Goal: Task Accomplishment & Management: Manage account settings

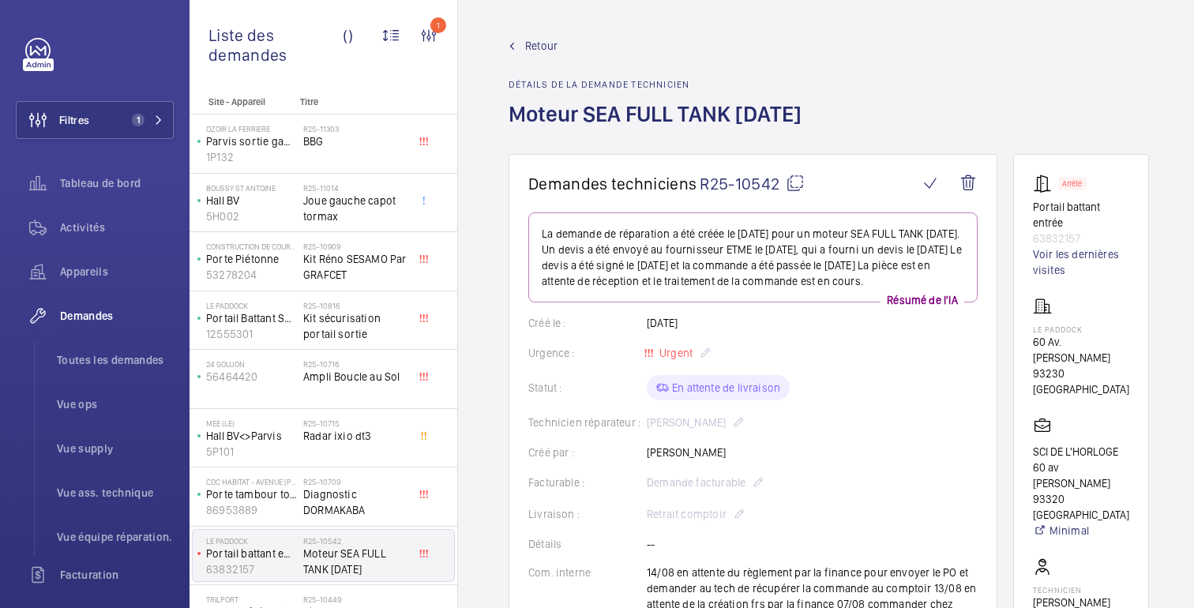
click at [539, 43] on font "Retour" at bounding box center [541, 45] width 32 height 13
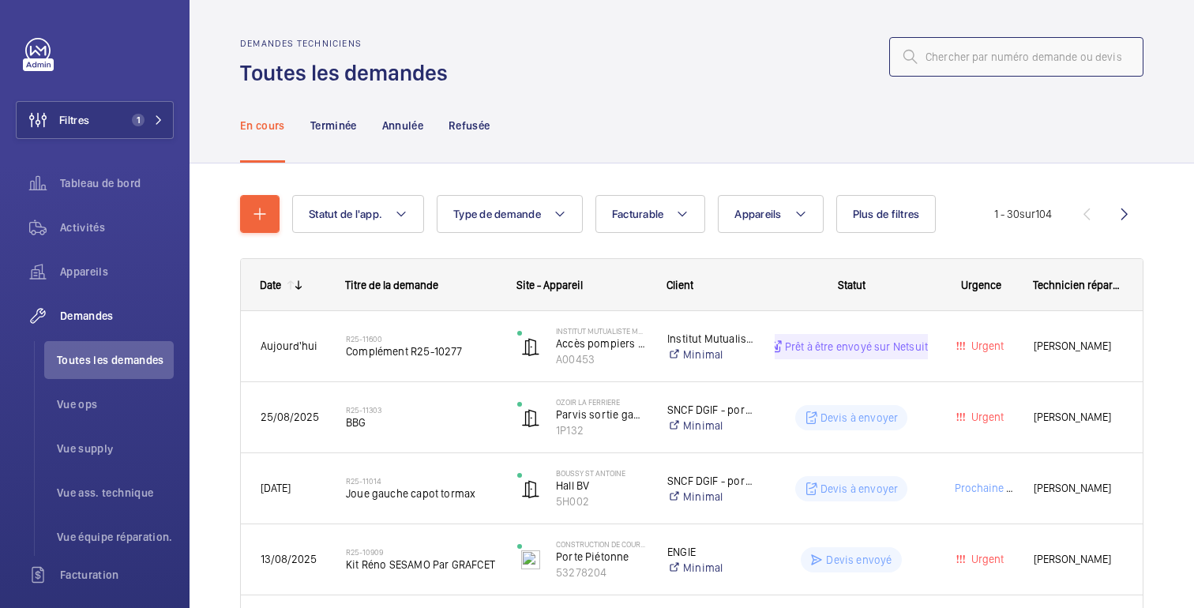
click at [1026, 52] on input "text" at bounding box center [1016, 56] width 254 height 39
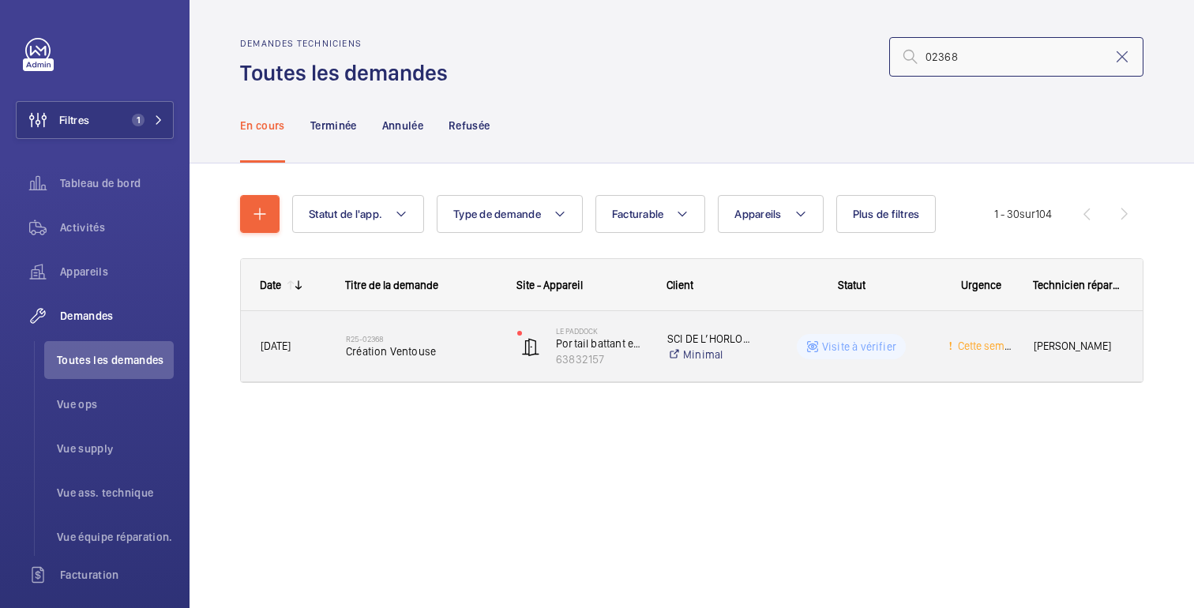
type input "02368"
click at [774, 361] on div "Visite à vérifier" at bounding box center [842, 346] width 172 height 57
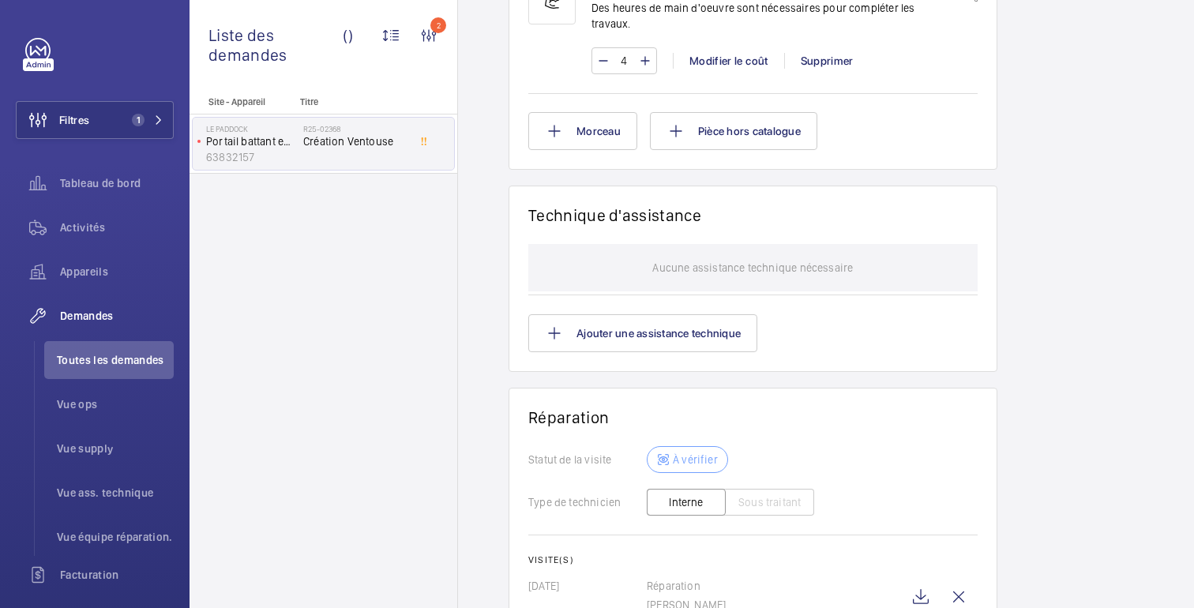
scroll to position [1236, 0]
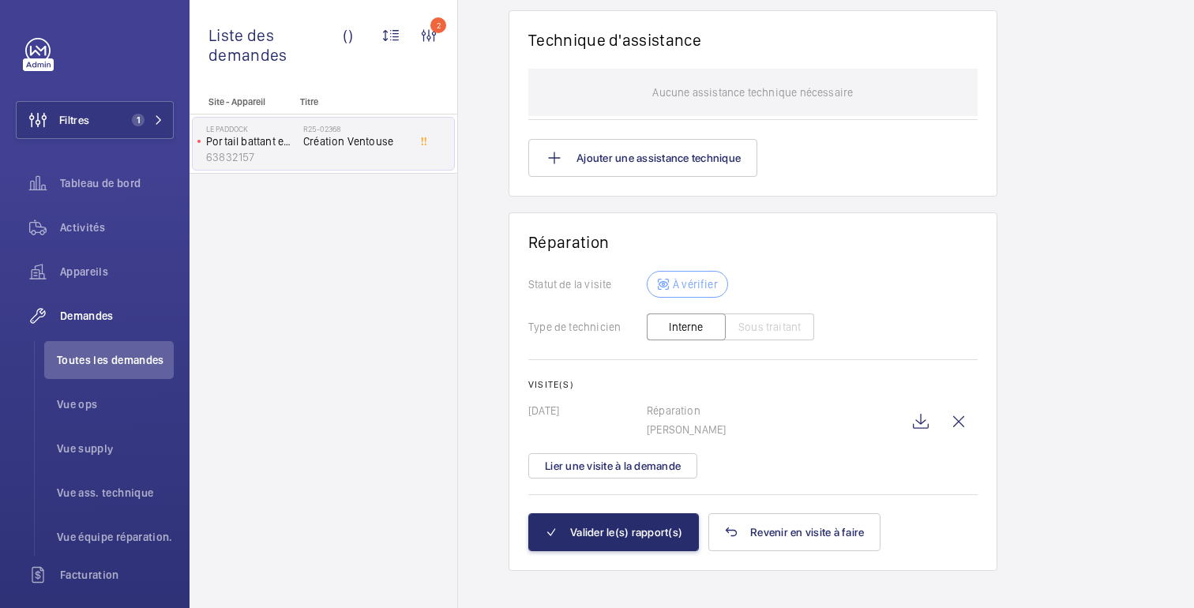
click at [707, 313] on button "Interne" at bounding box center [686, 326] width 79 height 27
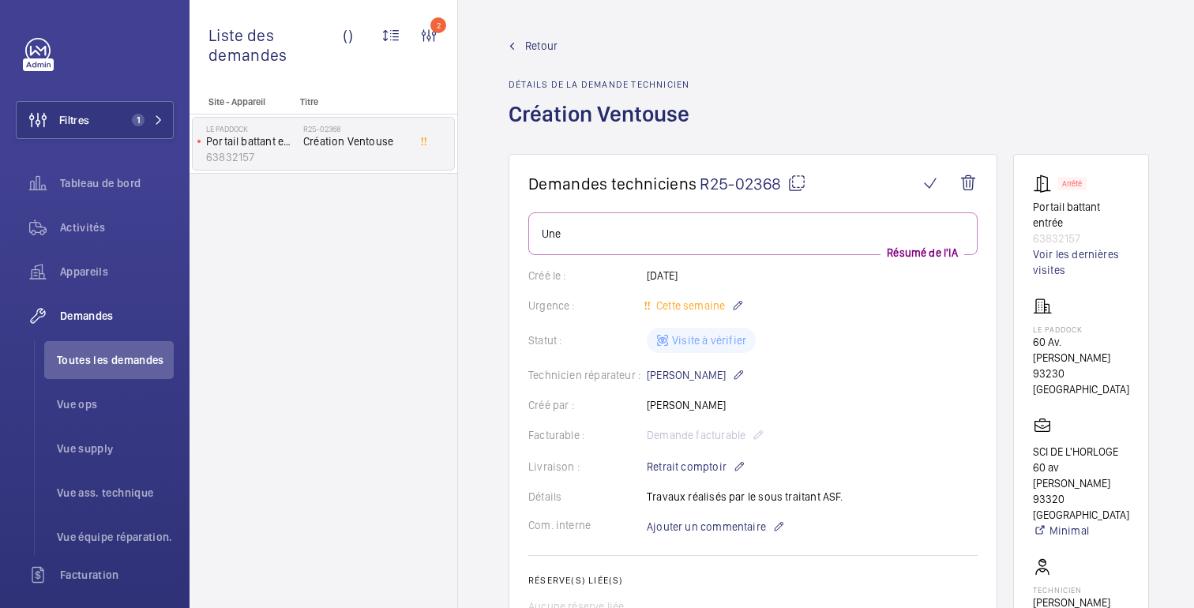
click at [539, 46] on font "Retour" at bounding box center [541, 45] width 32 height 13
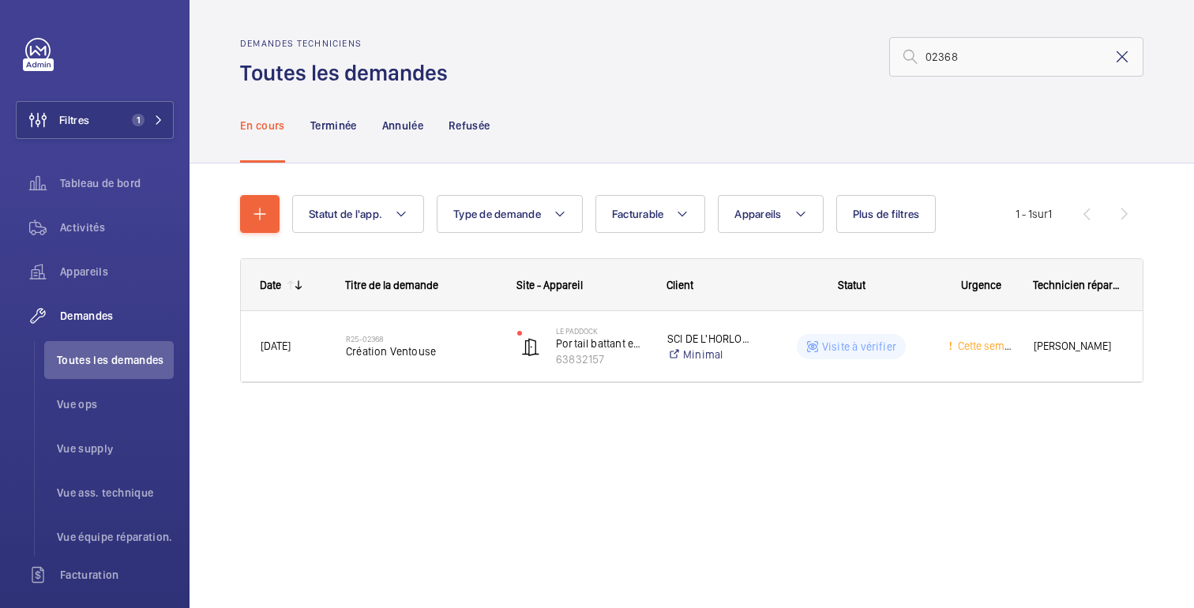
click at [1130, 53] on mat-icon at bounding box center [1121, 56] width 19 height 19
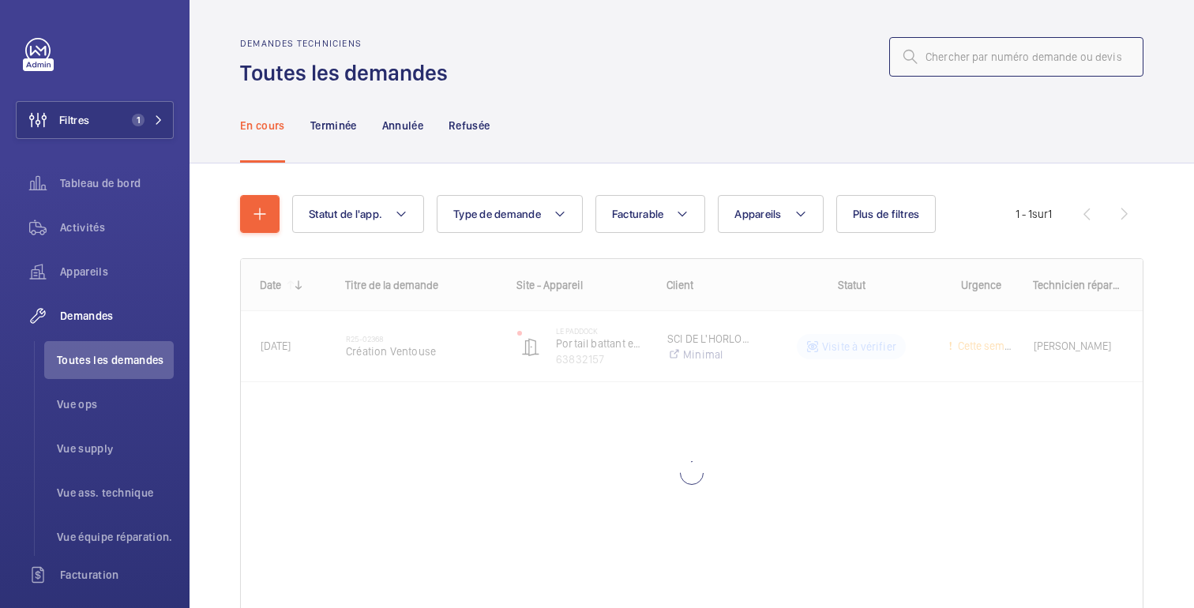
click at [959, 60] on input "text" at bounding box center [1016, 56] width 254 height 39
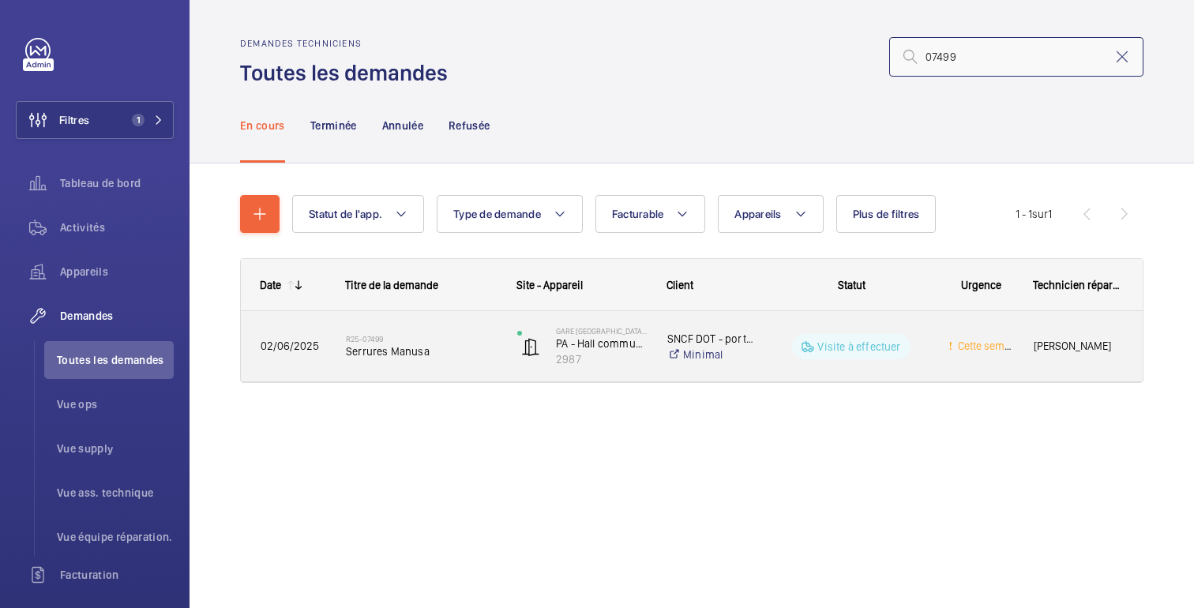
type input "07499"
click at [769, 354] on div "Visite à effectuer" at bounding box center [842, 346] width 172 height 57
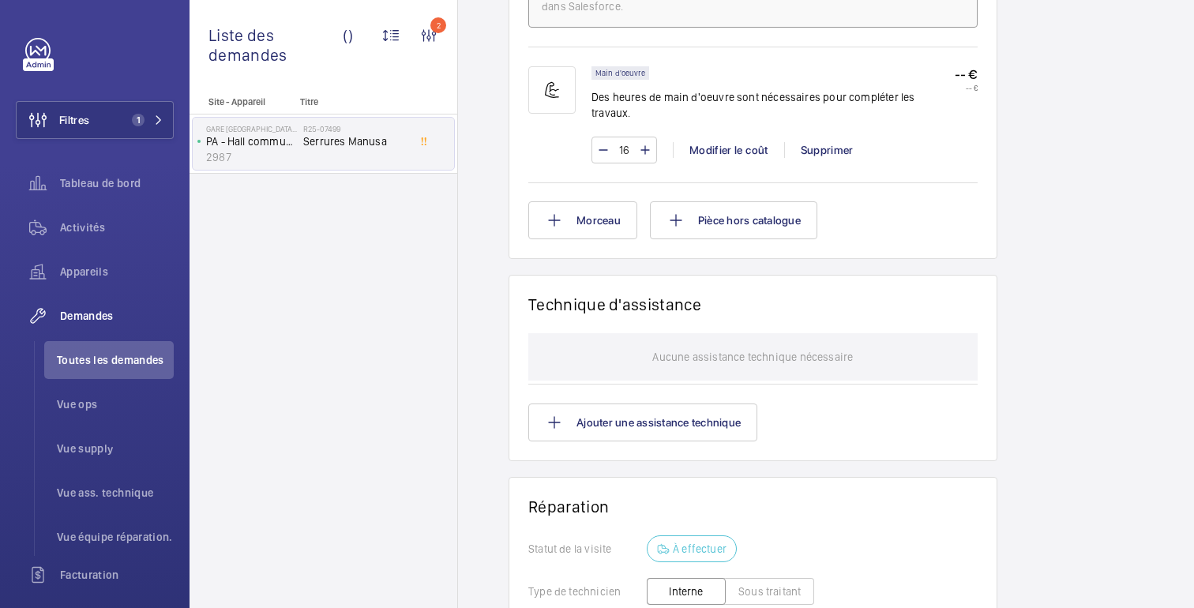
scroll to position [1277, 0]
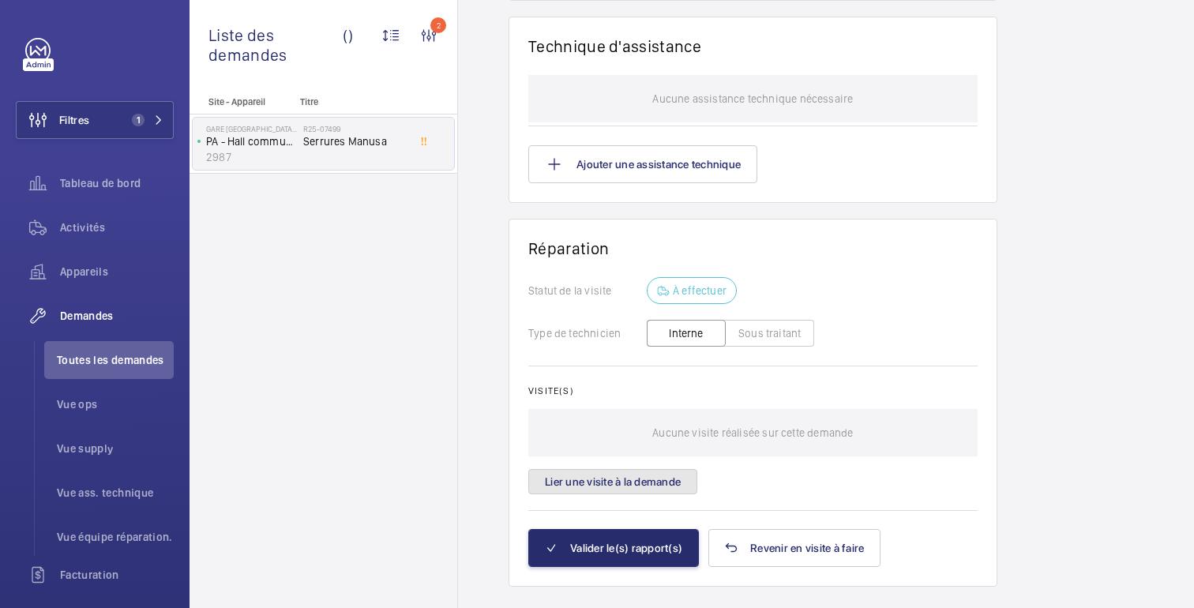
click at [644, 475] on font "Lier une visite à la demande" at bounding box center [613, 481] width 136 height 13
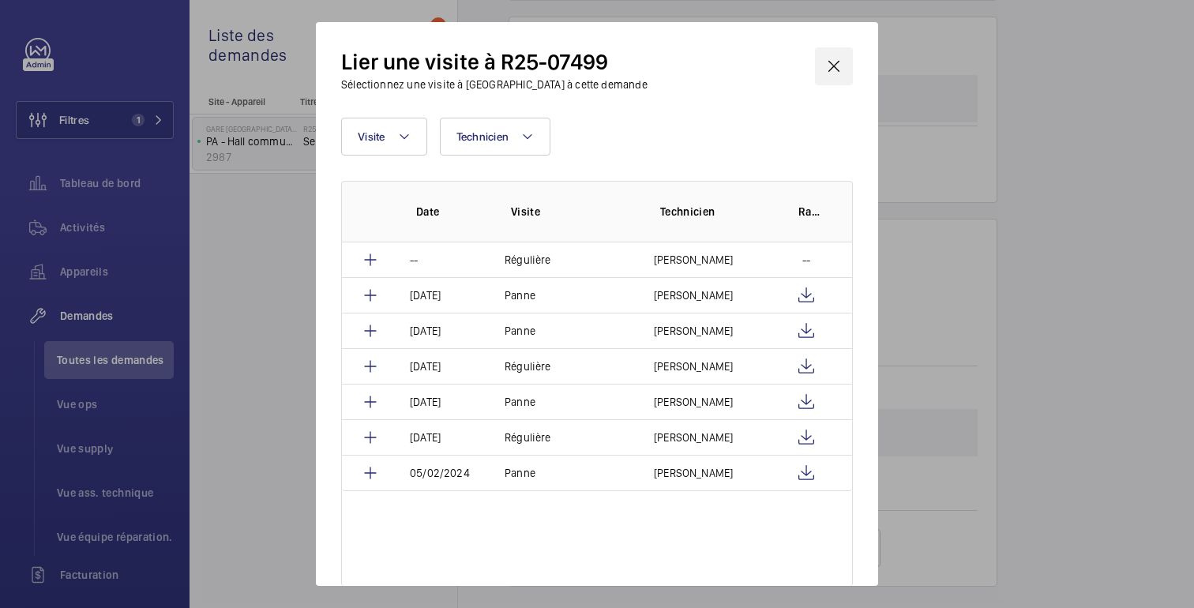
click at [834, 66] on wm-front-icon-button at bounding box center [834, 66] width 38 height 38
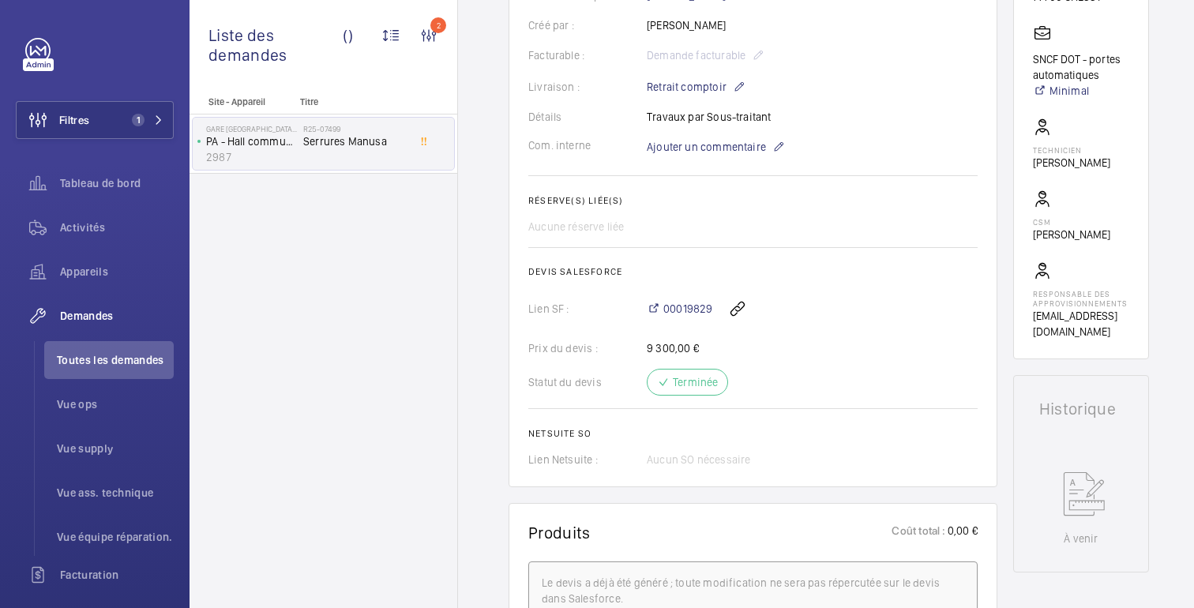
scroll to position [467, 0]
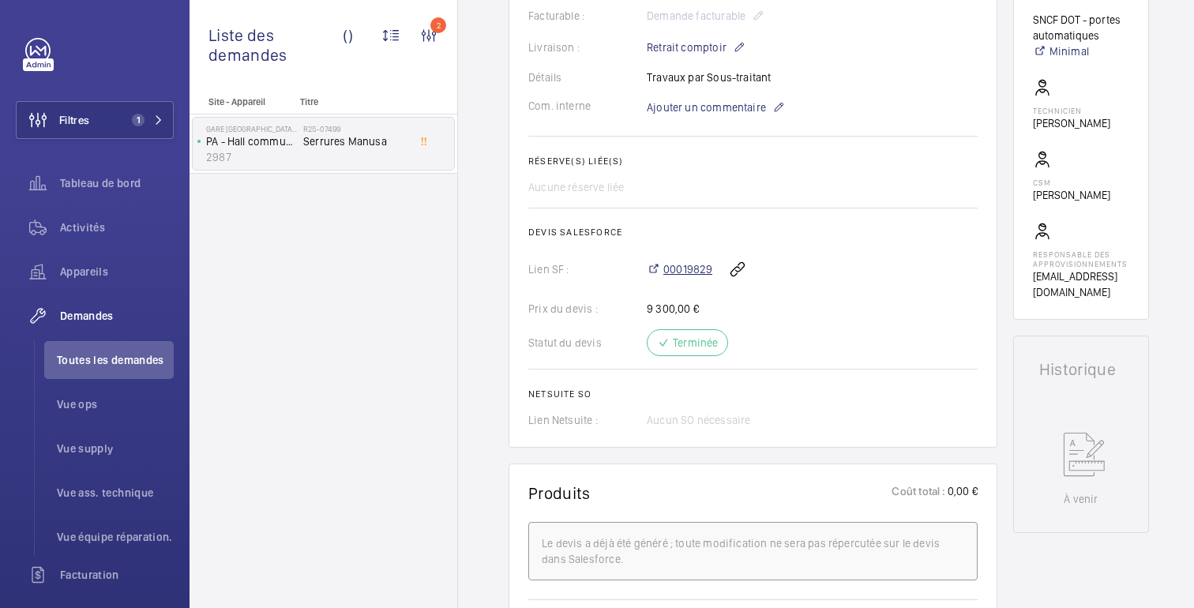
click at [688, 263] on font "00019829" at bounding box center [687, 269] width 49 height 13
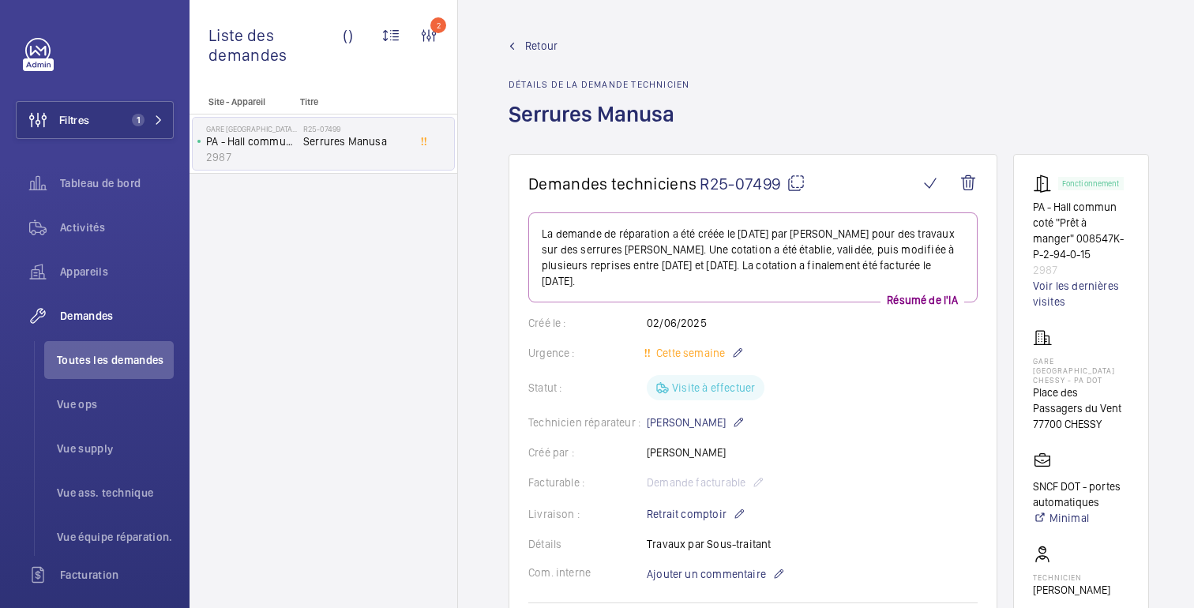
click at [542, 47] on font "Retour" at bounding box center [541, 45] width 32 height 13
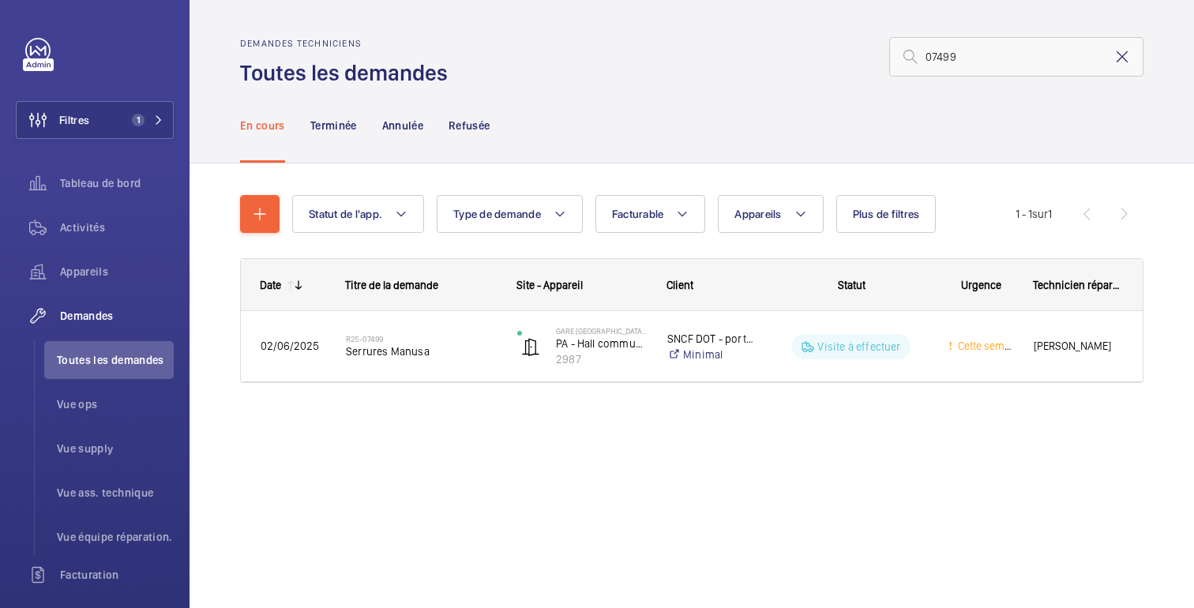
click at [1121, 55] on mat-icon at bounding box center [1121, 56] width 19 height 19
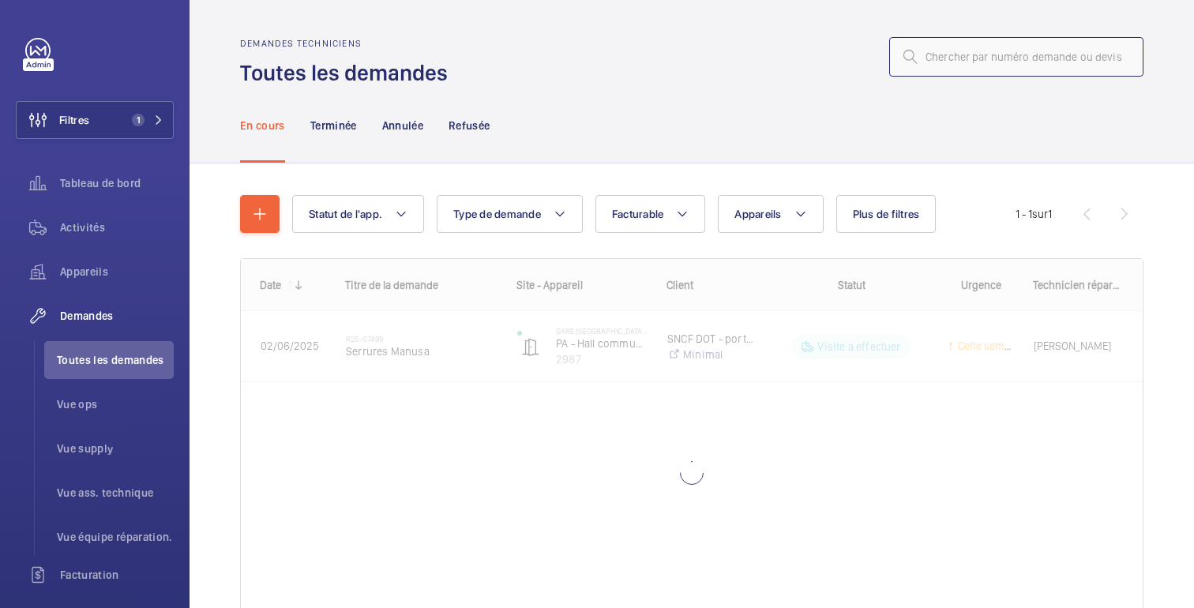
click at [1019, 59] on input "text" at bounding box center [1016, 56] width 254 height 39
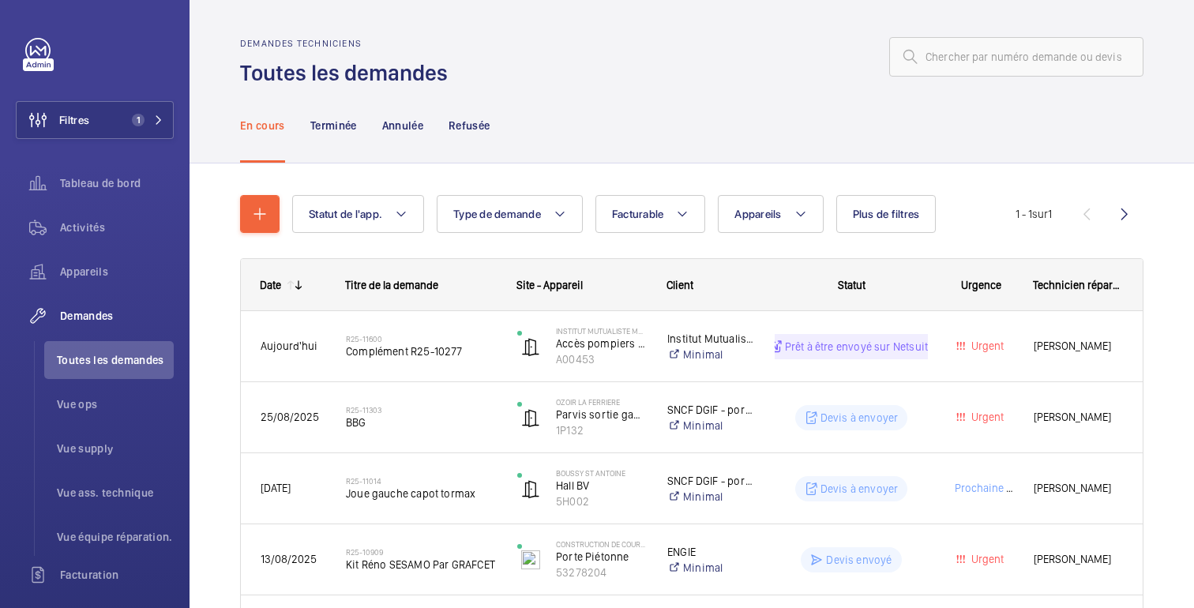
click at [895, 17] on wm-front-admin-header "Demandes techniciens Toutes les demandes" at bounding box center [691, 44] width 1004 height 88
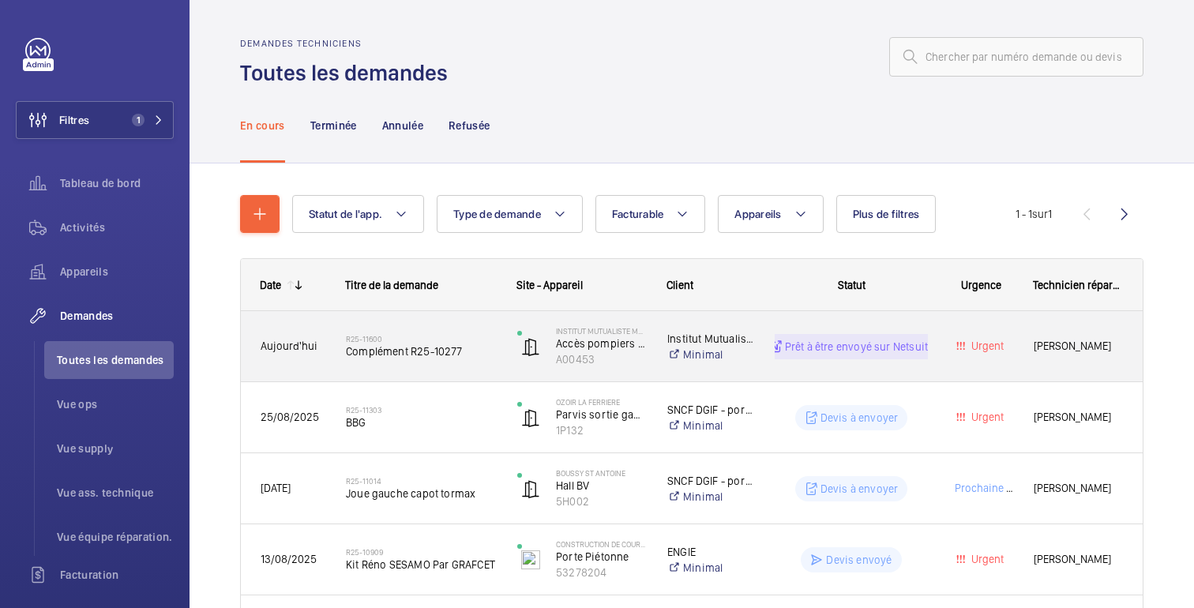
click at [944, 332] on div "Urgent" at bounding box center [971, 346] width 84 height 50
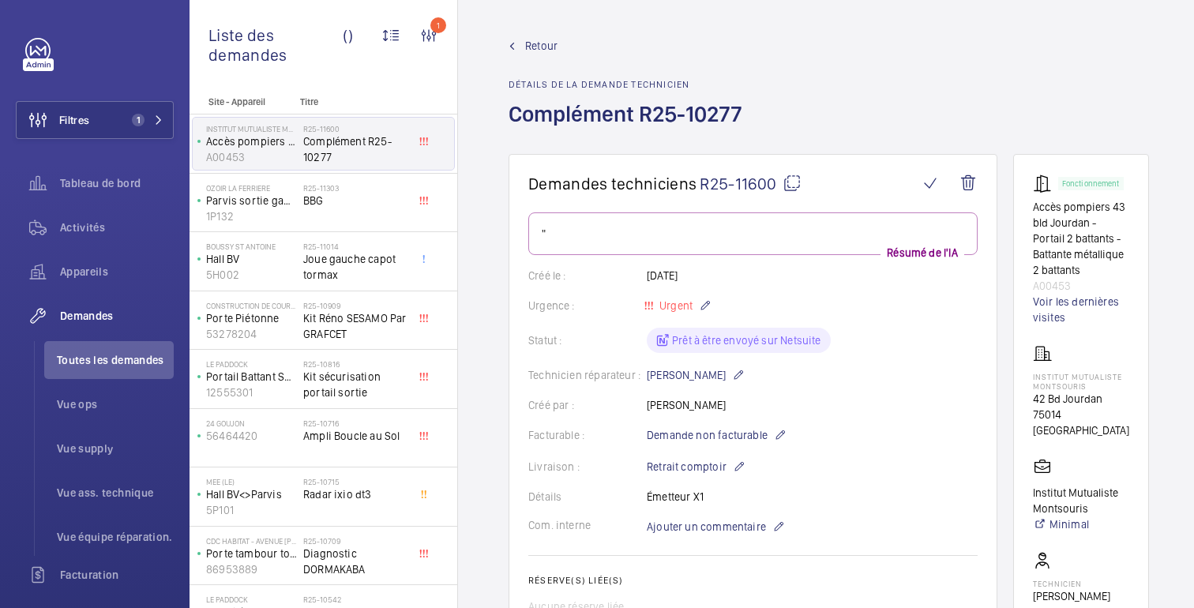
click at [537, 44] on font "Retour" at bounding box center [541, 45] width 32 height 13
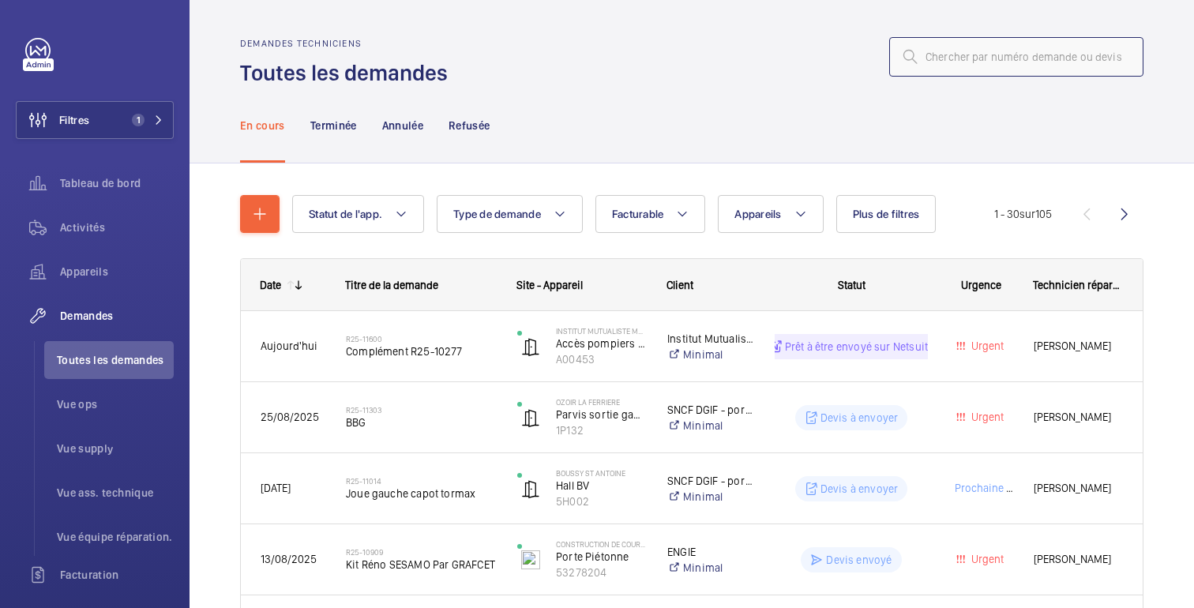
drag, startPoint x: 928, startPoint y: 55, endPoint x: 1097, endPoint y: 58, distance: 169.8
click at [1098, 58] on input "text" at bounding box center [1016, 56] width 254 height 39
click at [1019, 110] on div "En cours Terminée Annulée Refusée" at bounding box center [691, 125] width 903 height 75
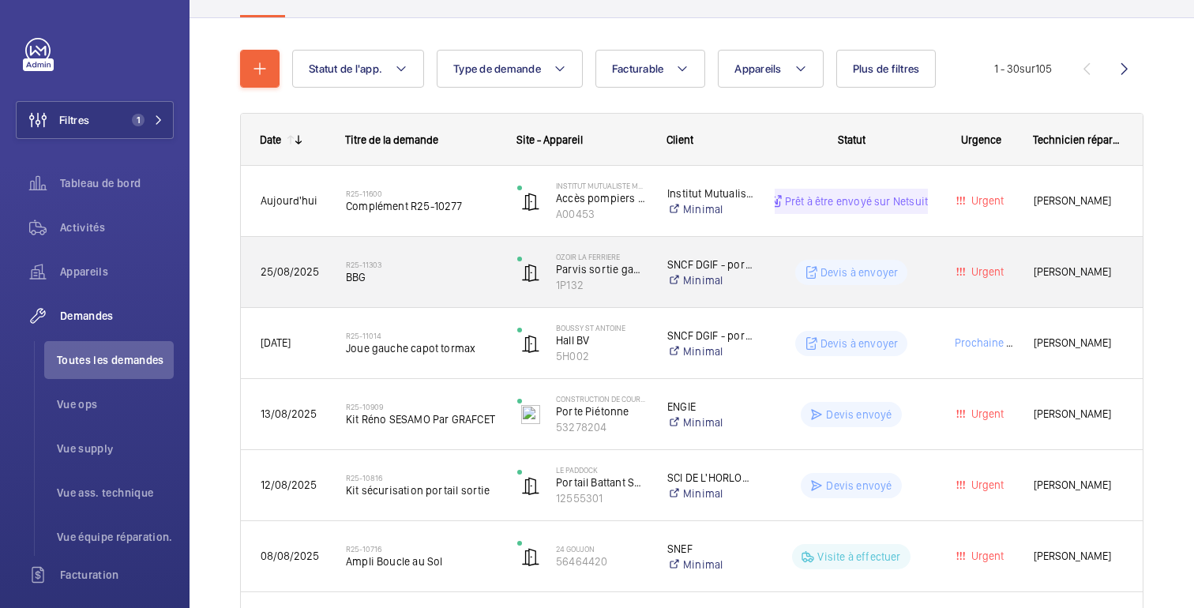
scroll to position [155, 0]
